Goal: Transaction & Acquisition: Book appointment/travel/reservation

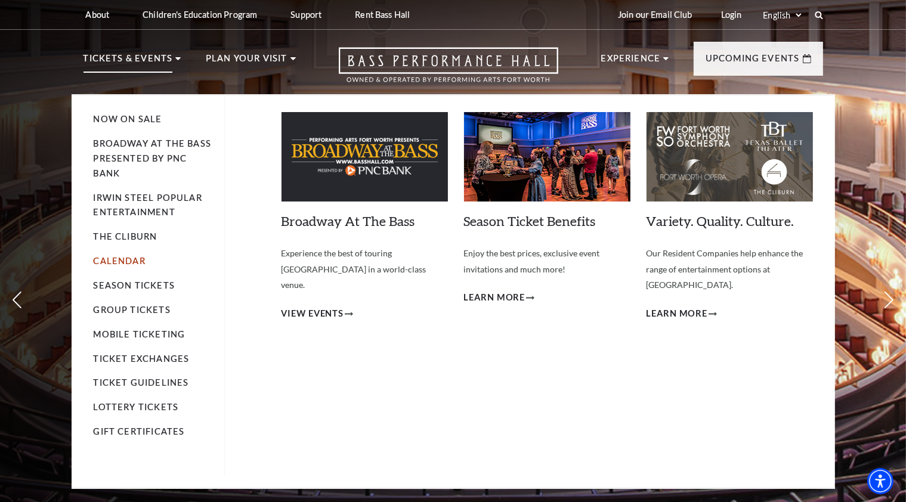
click at [123, 261] on link "Calendar" at bounding box center [120, 261] width 52 height 10
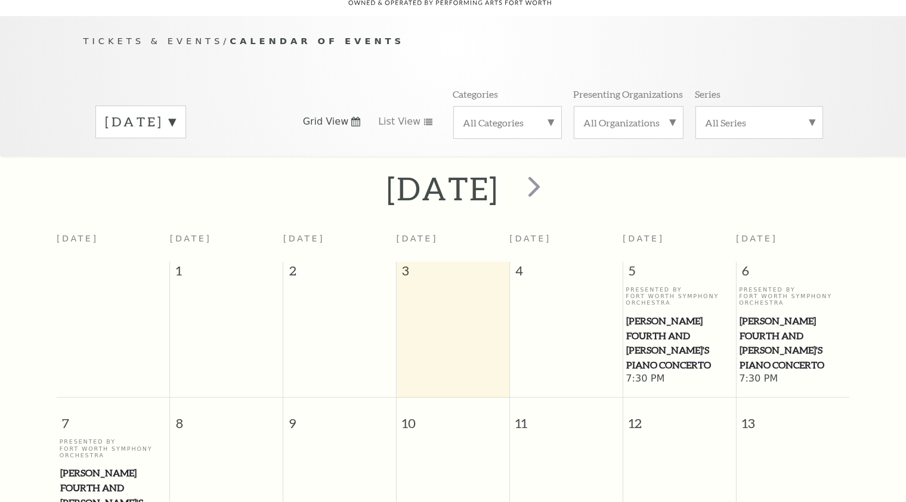
scroll to position [105, 0]
click at [795, 313] on span "[PERSON_NAME] Fourth and [PERSON_NAME]'s Piano Concerto" at bounding box center [792, 342] width 106 height 59
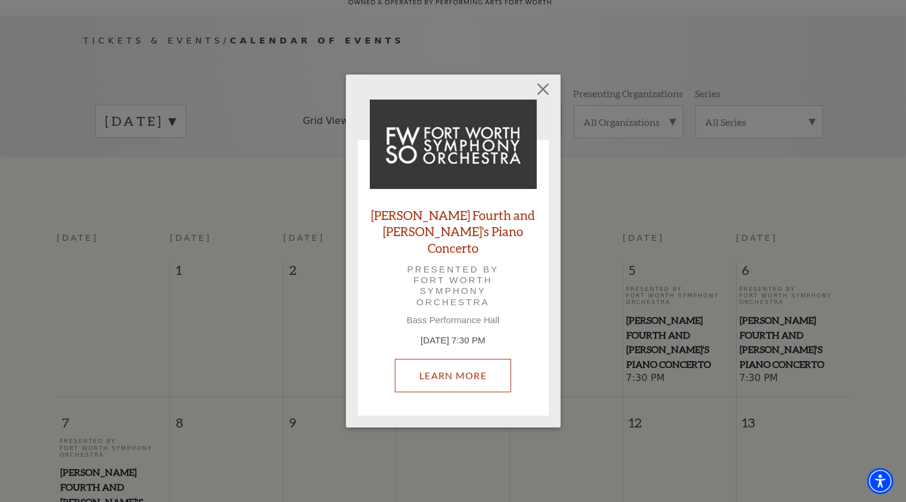
click at [472, 364] on link "Learn More" at bounding box center [453, 375] width 116 height 33
